Goal: Understand process/instructions: Learn how to perform a task or action

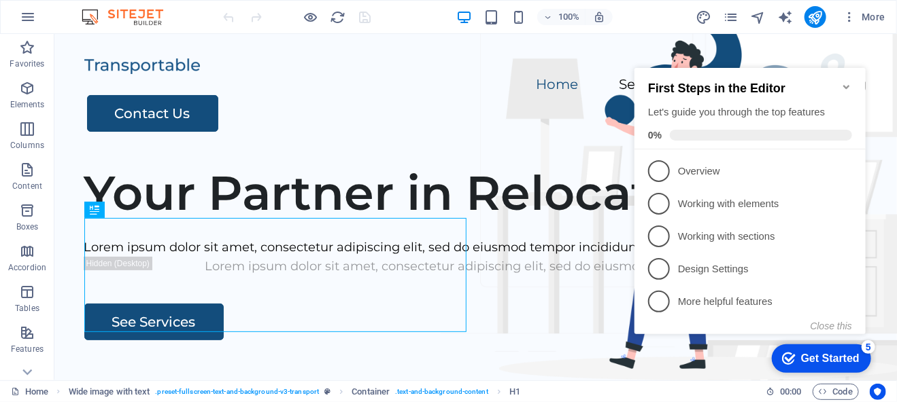
click at [846, 81] on icon "Minimize checklist" at bounding box center [845, 86] width 11 height 11
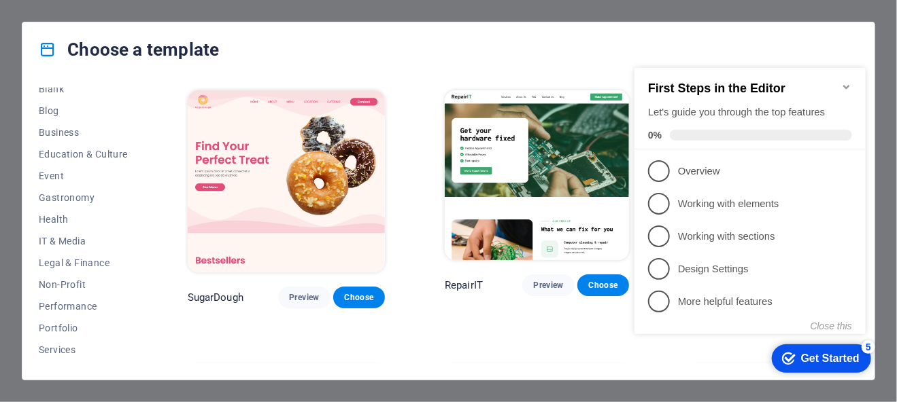
scroll to position [267, 0]
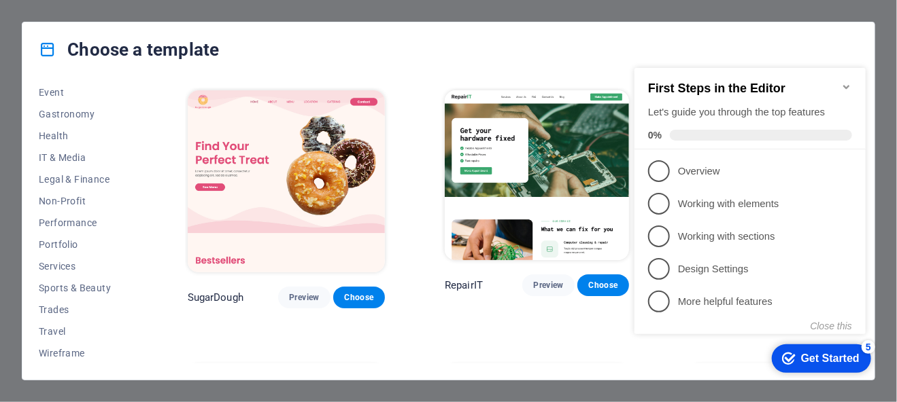
click at [844, 81] on icon "Minimize checklist" at bounding box center [845, 86] width 11 height 11
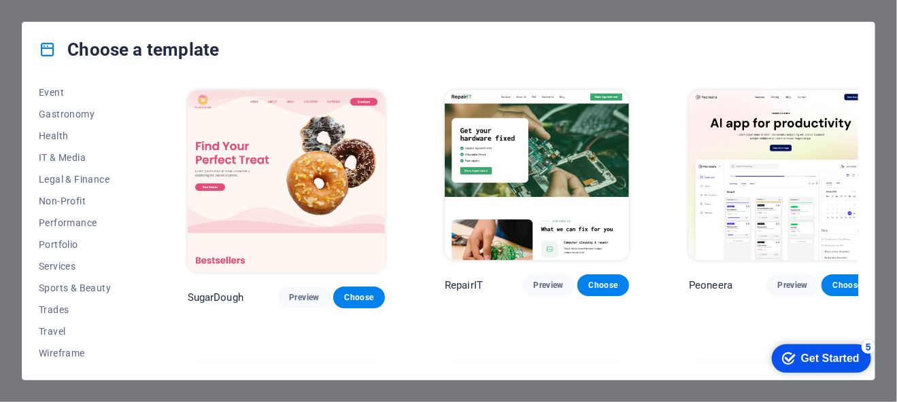
click at [820, 360] on div "Get Started" at bounding box center [829, 358] width 58 height 12
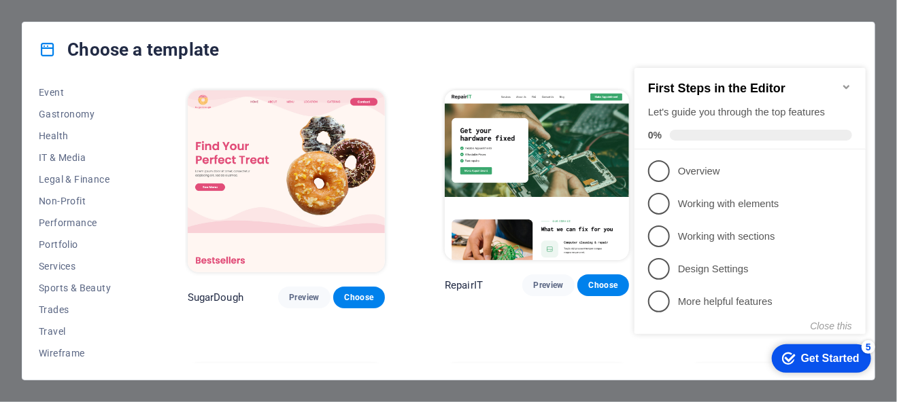
click at [896, 153] on html "Individual Press [Ctrl] + [V] to paste an element anywhere you'd like. Choose a…" at bounding box center [448, 201] width 897 height 402
